Goal: Entertainment & Leisure: Consume media (video, audio)

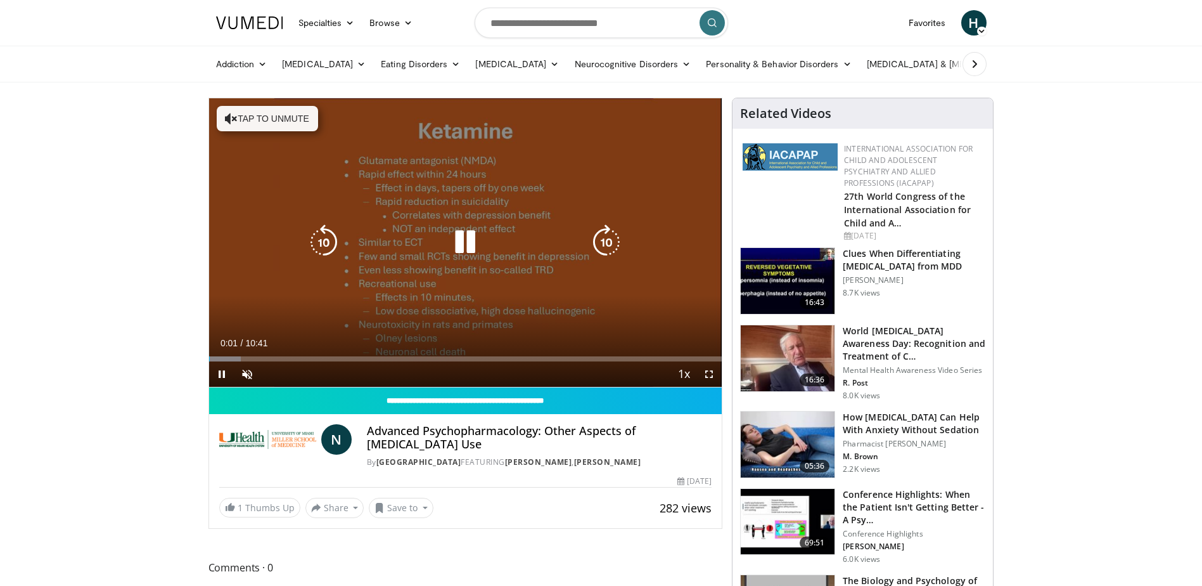
click at [264, 121] on button "Tap to unmute" at bounding box center [267, 118] width 101 height 25
